Goal: Find specific page/section: Find specific page/section

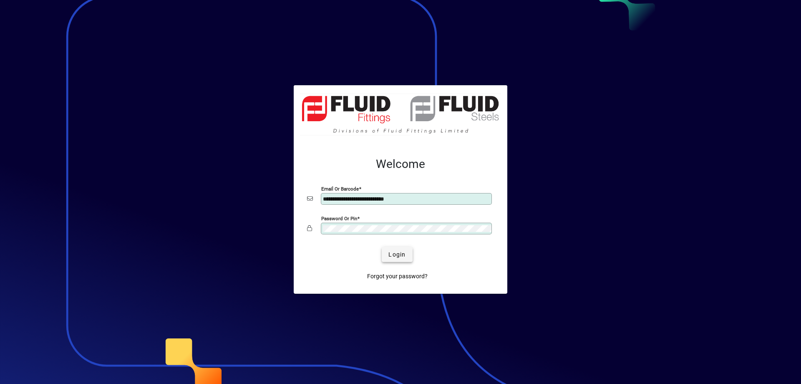
type input "**********"
click at [402, 257] on span "Login" at bounding box center [397, 254] width 17 height 9
